Goal: Transaction & Acquisition: Purchase product/service

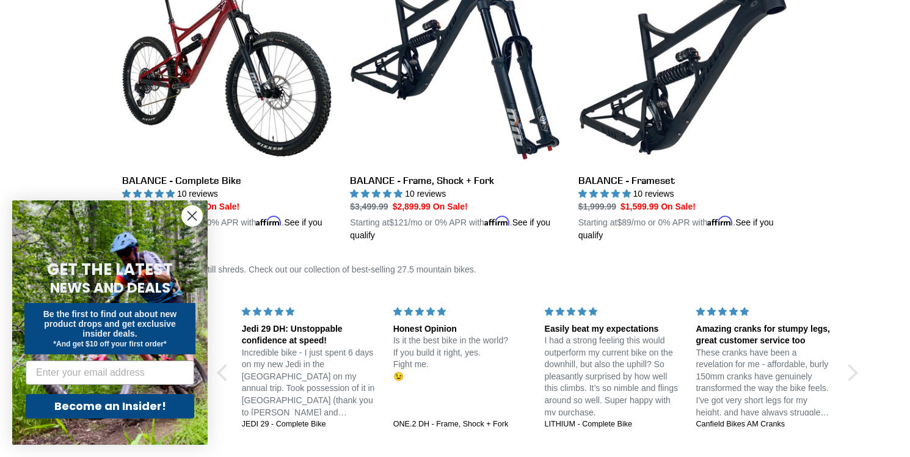
scroll to position [350, 0]
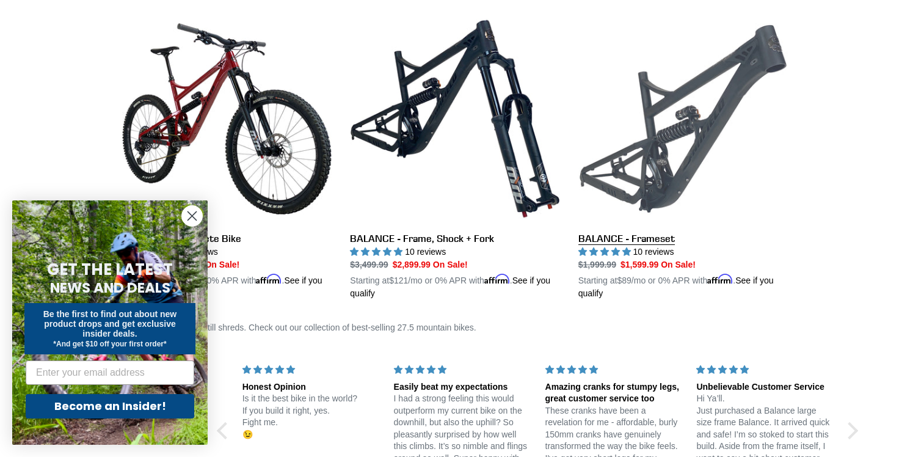
click at [646, 235] on link "BALANCE - Frameset" at bounding box center [682, 157] width 209 height 286
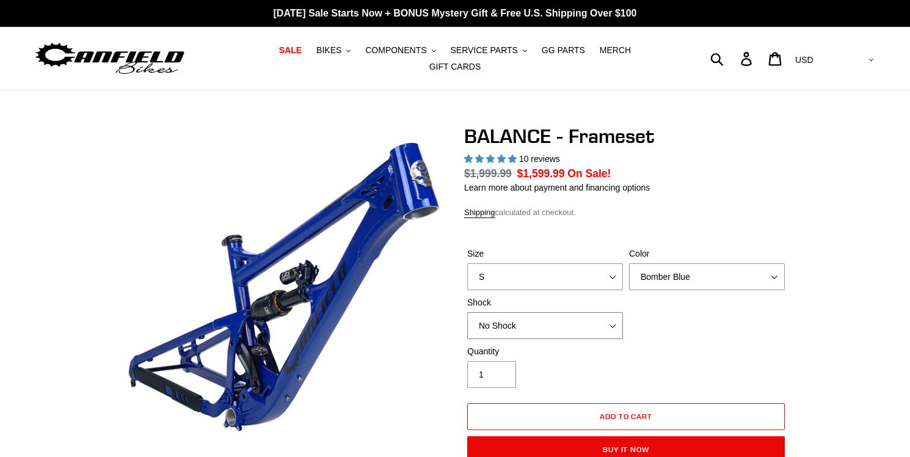
click at [467, 312] on select "No Shock Cane Creek Kitsuma Air Öhlins TTX2 Air EXT Storia V3-S" at bounding box center [545, 325] width 156 height 27
select select "highest-rating"
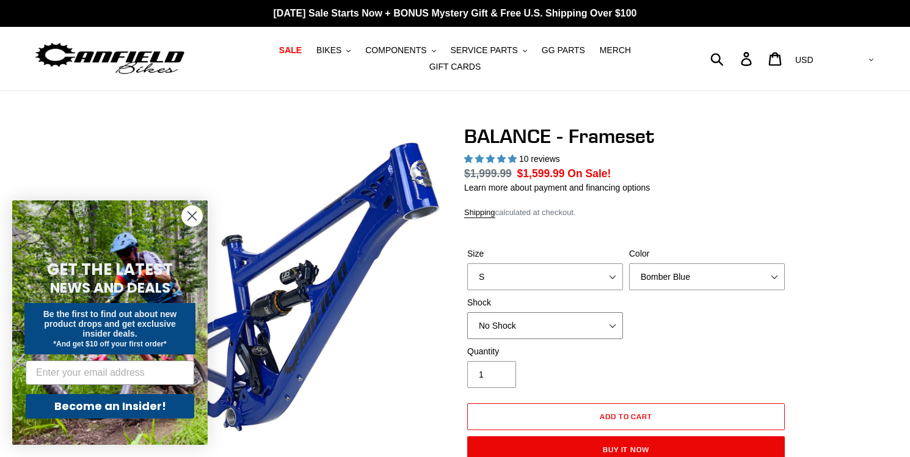
select select "Cane Creek Kitsuma Air"
click option "Cane Creek Kitsuma Air" at bounding box center [0, 0] width 0 height 0
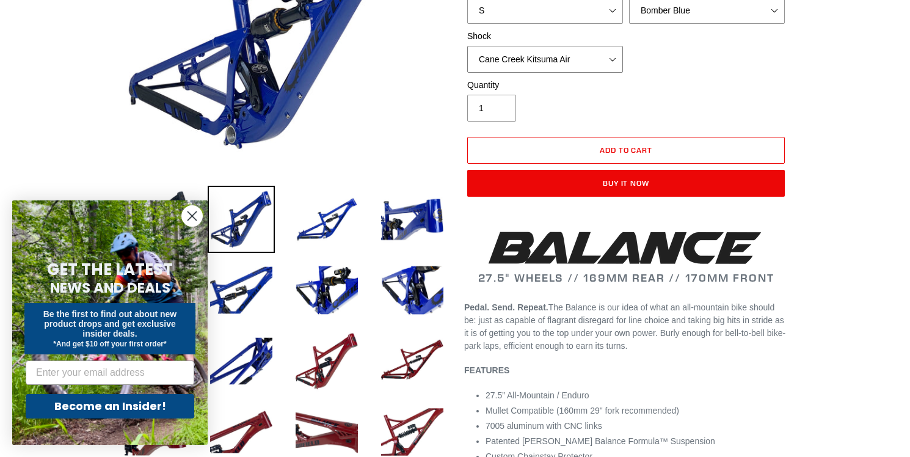
scroll to position [330, 0]
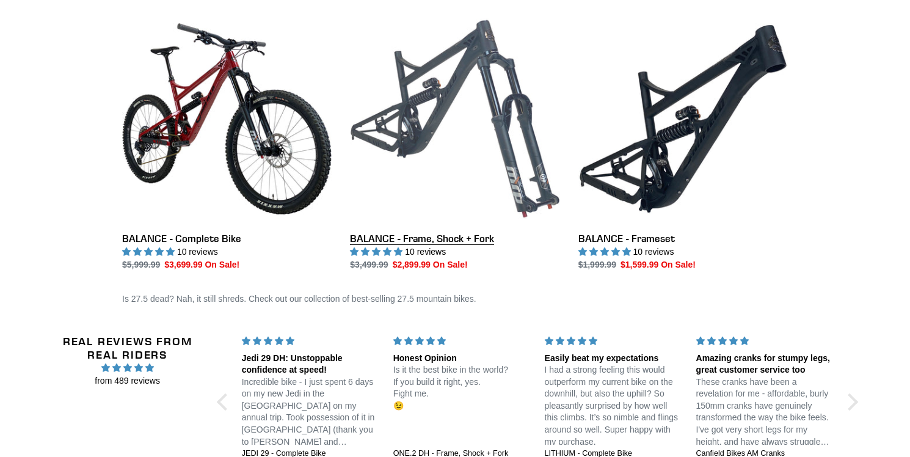
scroll to position [350, 0]
